Goal: Task Accomplishment & Management: Complete application form

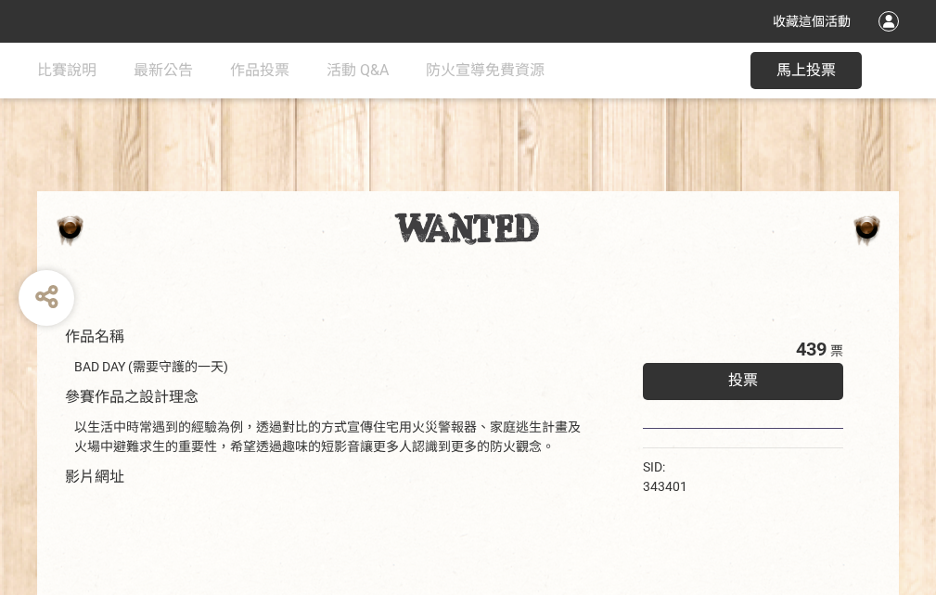
click at [892, 39] on div "收藏這個活動" at bounding box center [468, 21] width 936 height 43
click at [580, 183] on div "作品名稱 BAD DAY (需要守護的一天) 參賽作品之設計理念 以生活中時常遇到的經驗為例，透過對比的方式宣傳住宅用火災警報器、家庭逃生計畫及火場中避難求生…" at bounding box center [468, 433] width 936 height 780
click at [739, 376] on span "投票" at bounding box center [743, 380] width 30 height 18
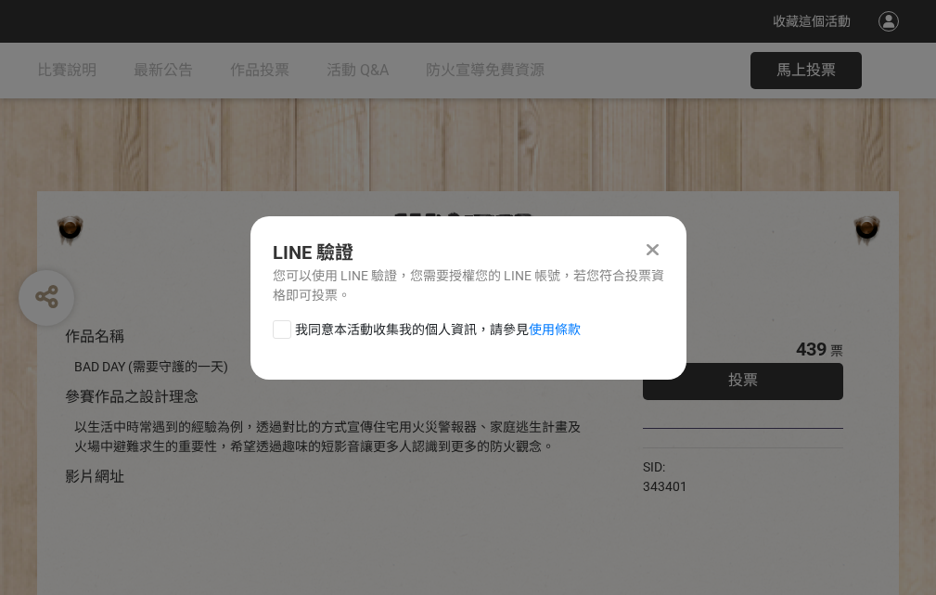
click at [280, 326] on div at bounding box center [282, 329] width 19 height 19
checkbox input "true"
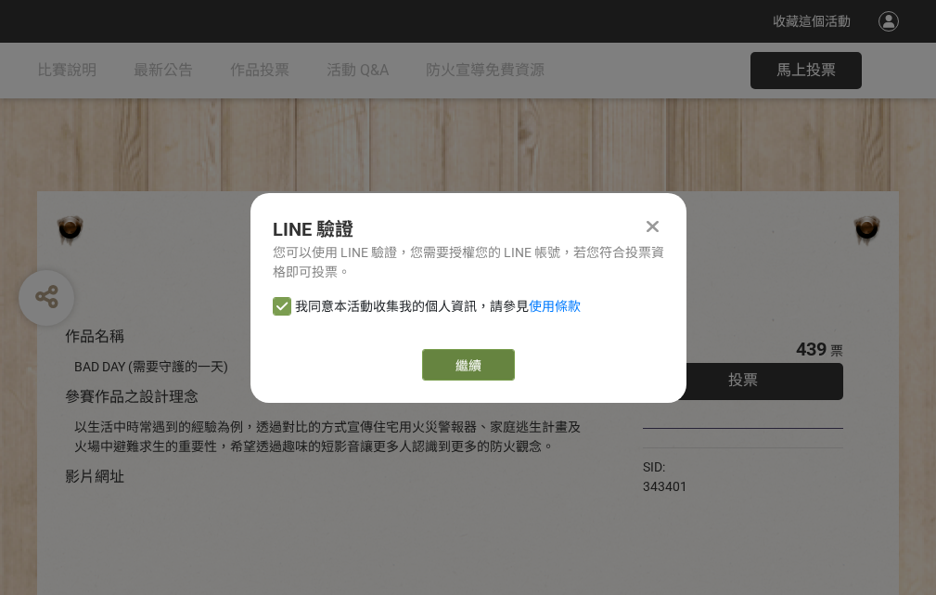
click at [467, 365] on link "繼續" at bounding box center [468, 365] width 93 height 32
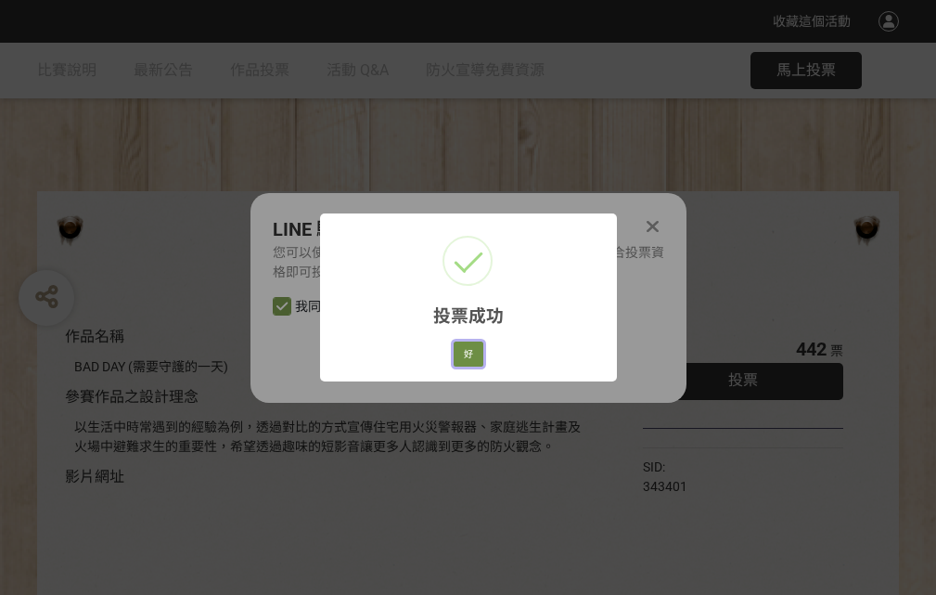
click at [463, 351] on button "好" at bounding box center [469, 354] width 30 height 26
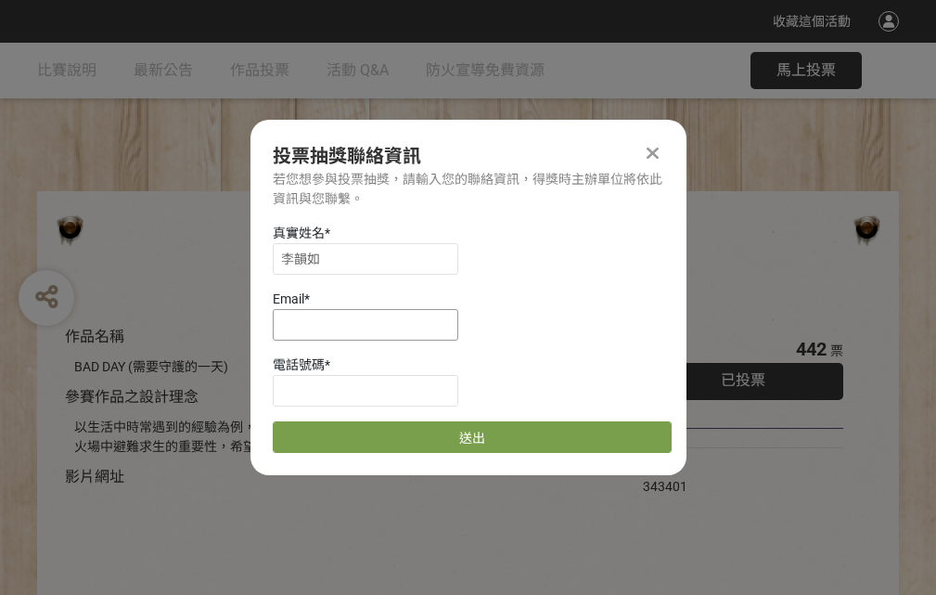
click at [371, 324] on input at bounding box center [366, 325] width 186 height 32
type input "[EMAIL_ADDRESS][DOMAIN_NAME]"
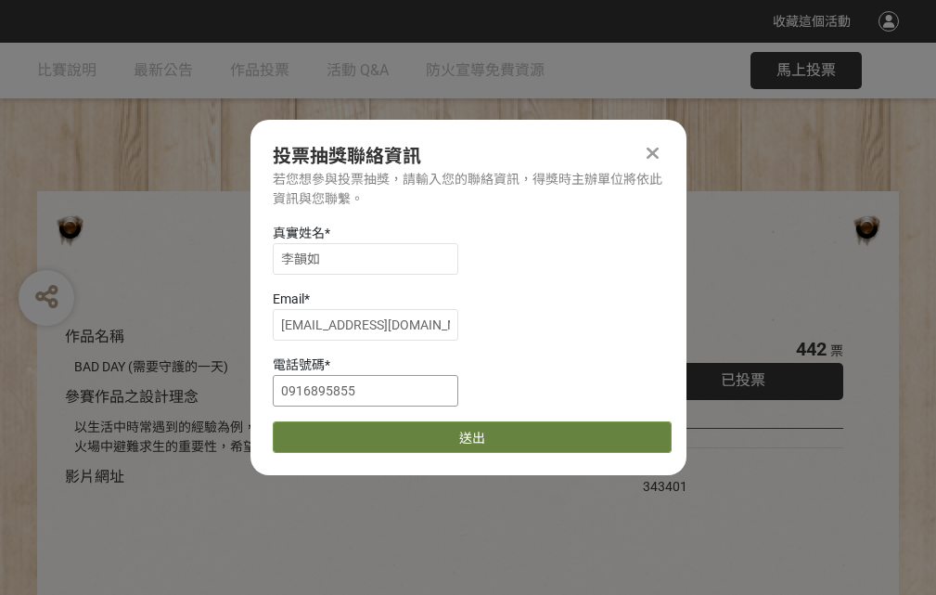
type input "0916895855"
click at [326, 431] on button "送出" at bounding box center [472, 437] width 399 height 32
